Goal: Task Accomplishment & Management: Use online tool/utility

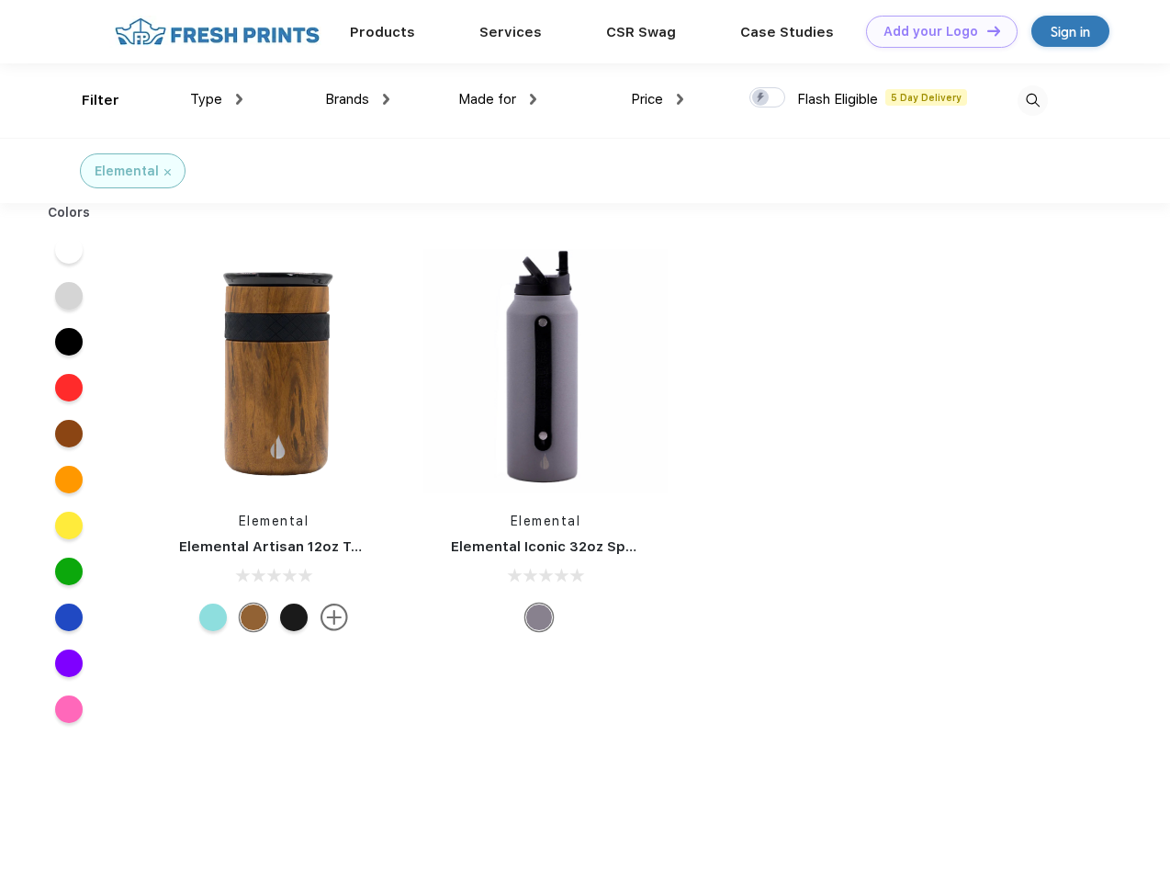
scroll to position [1, 0]
click at [935, 31] on link "Add your Logo Design Tool" at bounding box center [942, 32] width 152 height 32
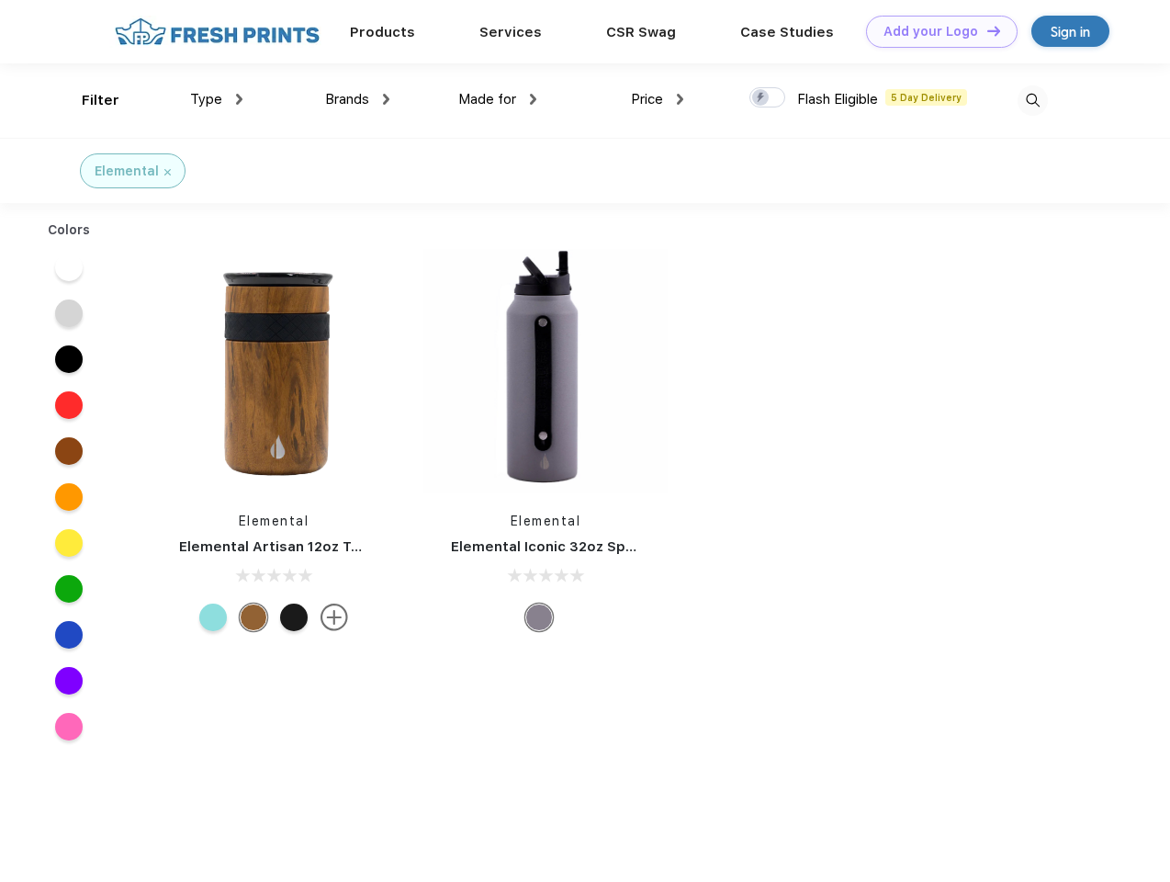
click at [0, 0] on div "Design Tool" at bounding box center [0, 0] width 0 height 0
click at [986, 30] on link "Add your Logo Design Tool" at bounding box center [942, 32] width 152 height 32
click at [88, 100] on div "Filter" at bounding box center [101, 100] width 38 height 21
click at [217, 99] on span "Type" at bounding box center [206, 99] width 32 height 17
click at [357, 99] on span "Brands" at bounding box center [347, 99] width 44 height 17
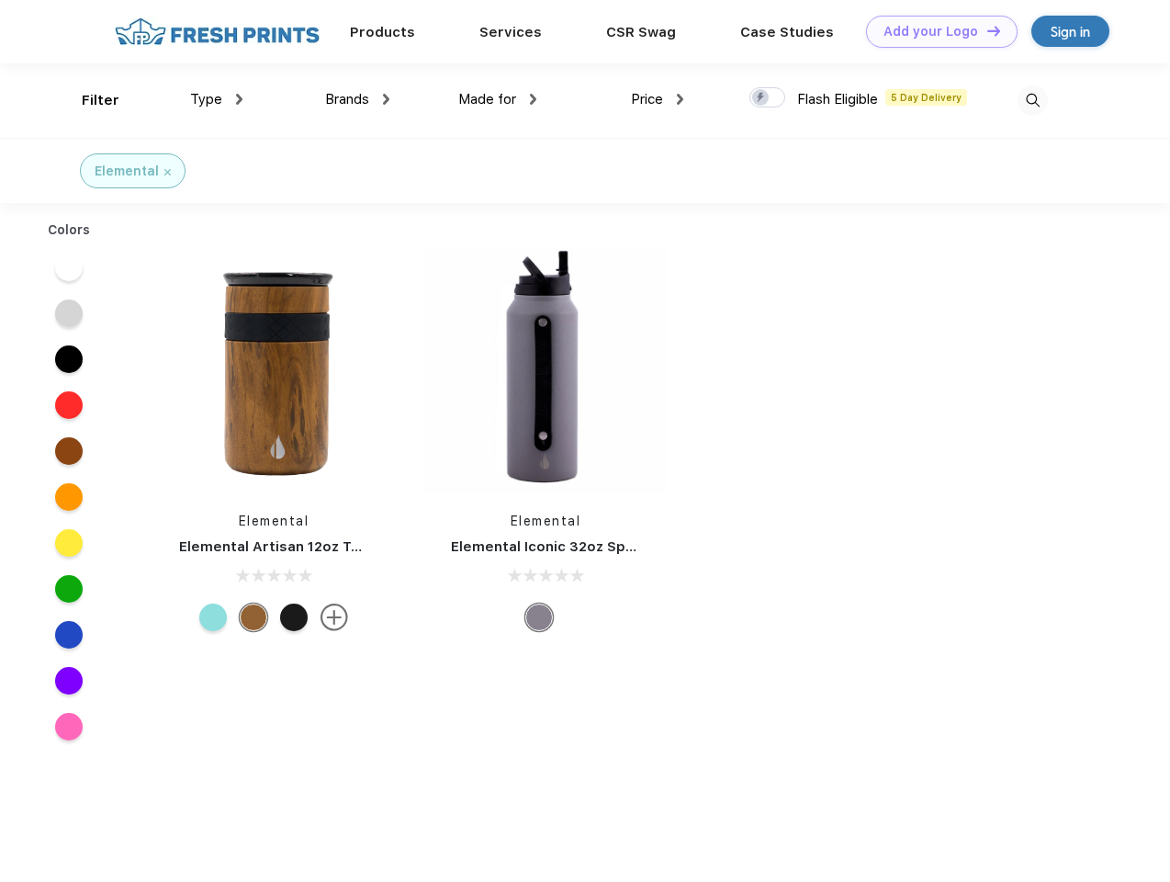
click at [498, 99] on span "Made for" at bounding box center [487, 99] width 58 height 17
click at [658, 99] on span "Price" at bounding box center [647, 99] width 32 height 17
click at [768, 98] on div at bounding box center [767, 97] width 36 height 20
click at [761, 98] on input "checkbox" at bounding box center [755, 92] width 12 height 12
click at [1032, 100] on img at bounding box center [1033, 100] width 30 height 30
